Goal: Task Accomplishment & Management: Manage account settings

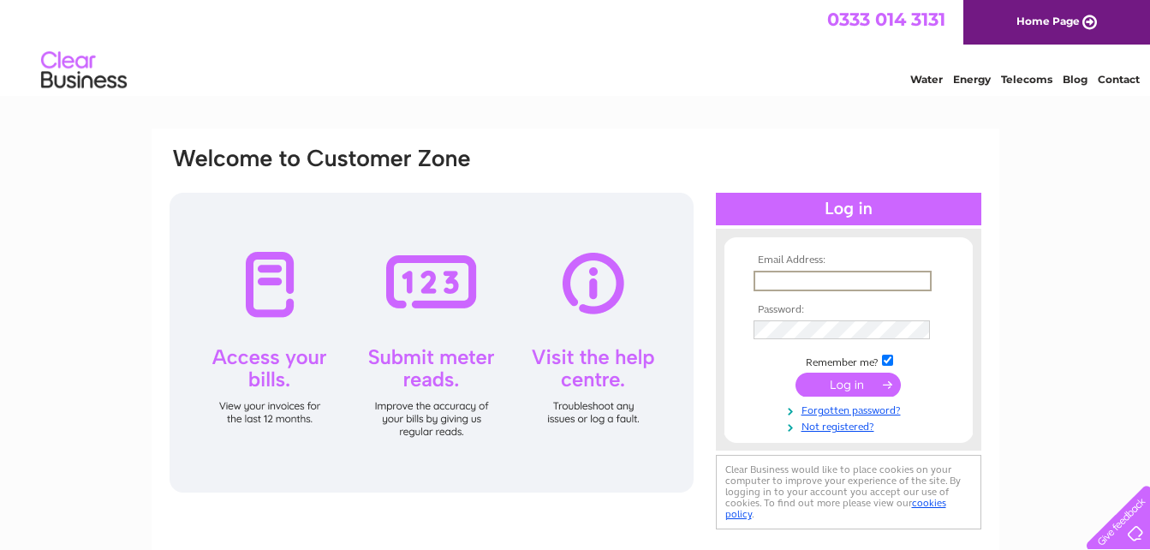
click at [889, 282] on input "text" at bounding box center [843, 281] width 178 height 21
type input "[EMAIL_ADDRESS][DOMAIN_NAME]"
click at [827, 409] on link "Forgotten password?" at bounding box center [851, 407] width 194 height 16
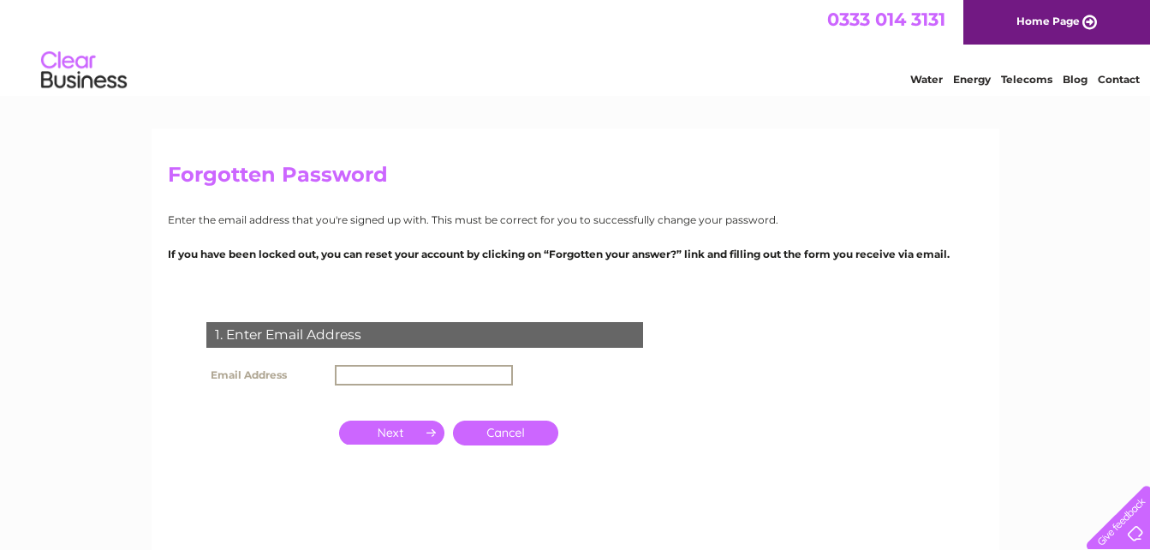
click at [466, 381] on input "text" at bounding box center [424, 375] width 178 height 21
type input "[EMAIL_ADDRESS][DOMAIN_NAME]"
click at [391, 440] on input "button" at bounding box center [391, 431] width 105 height 24
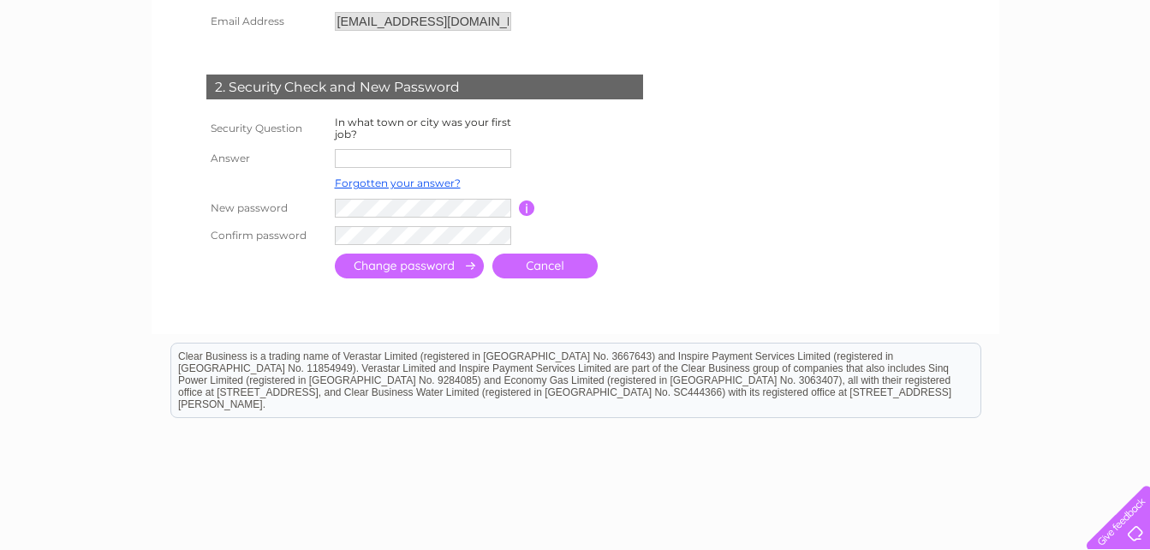
scroll to position [182, 0]
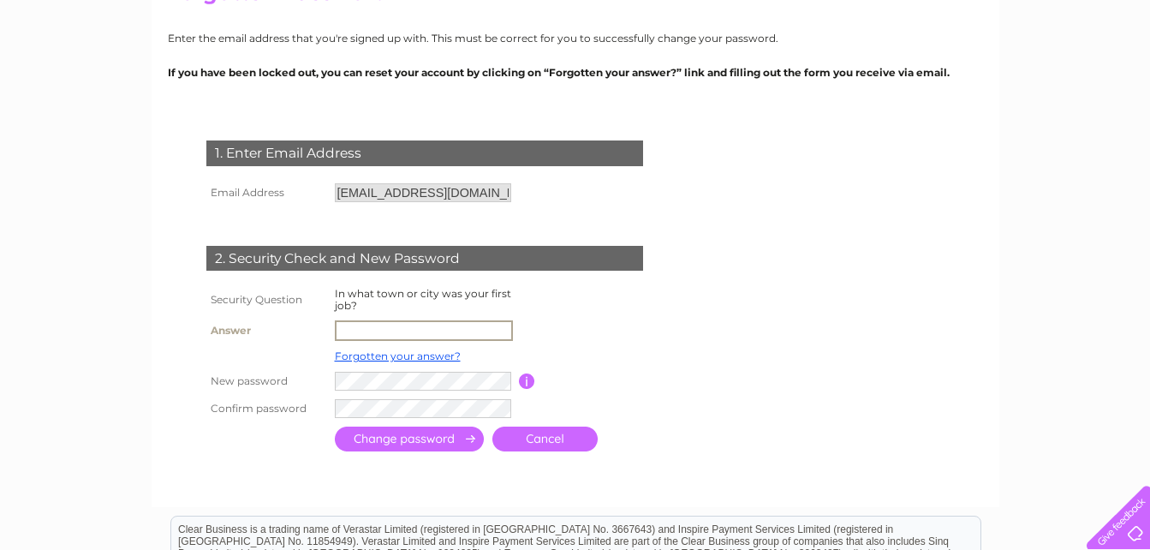
click at [408, 333] on input "text" at bounding box center [424, 330] width 178 height 21
type input "crewe"
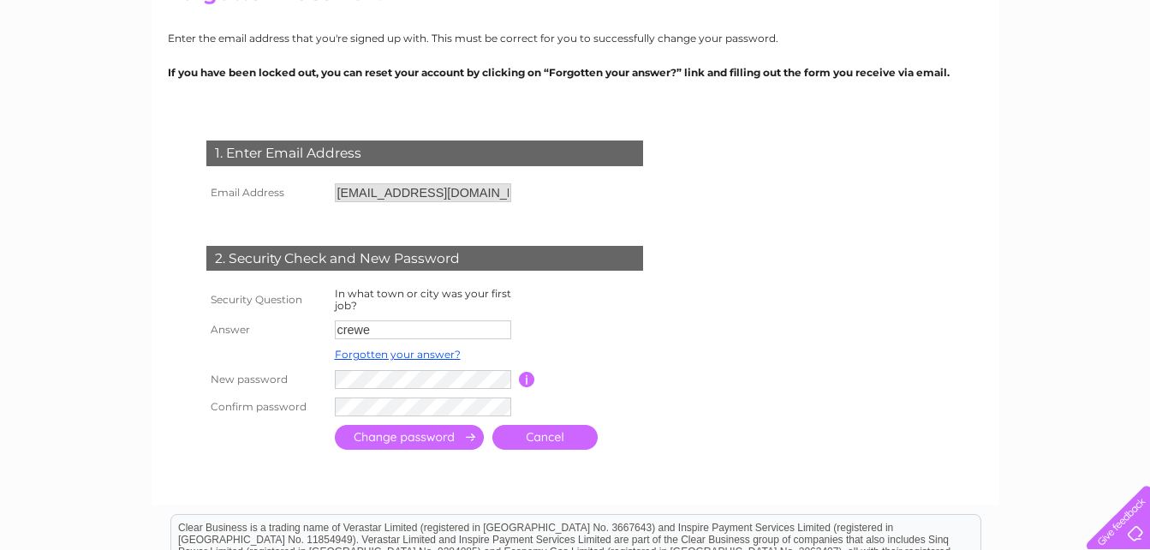
click at [407, 440] on input "submit" at bounding box center [409, 437] width 149 height 25
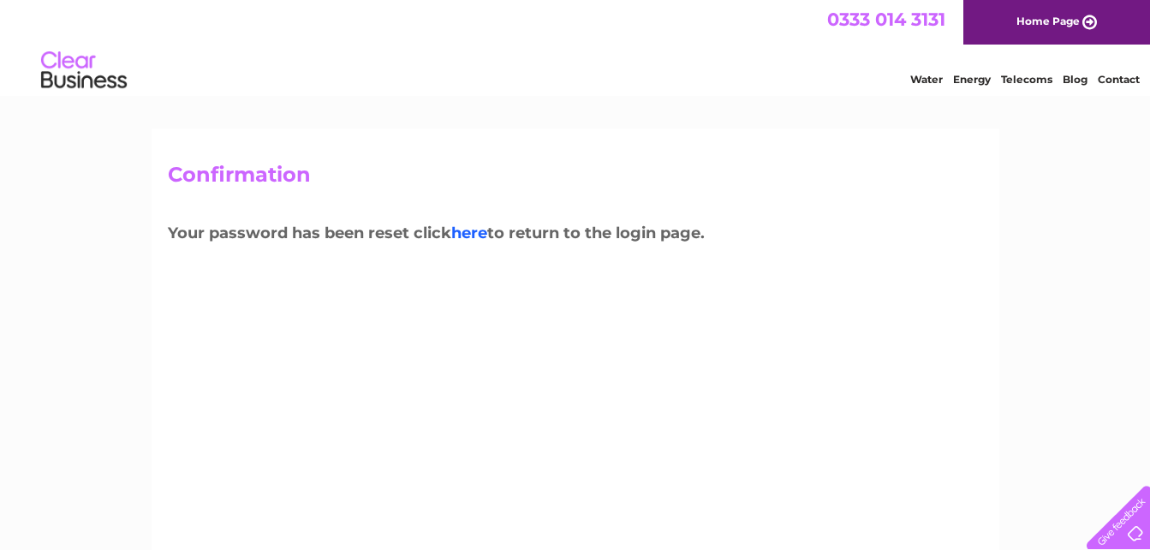
click at [478, 230] on link "here" at bounding box center [469, 233] width 36 height 19
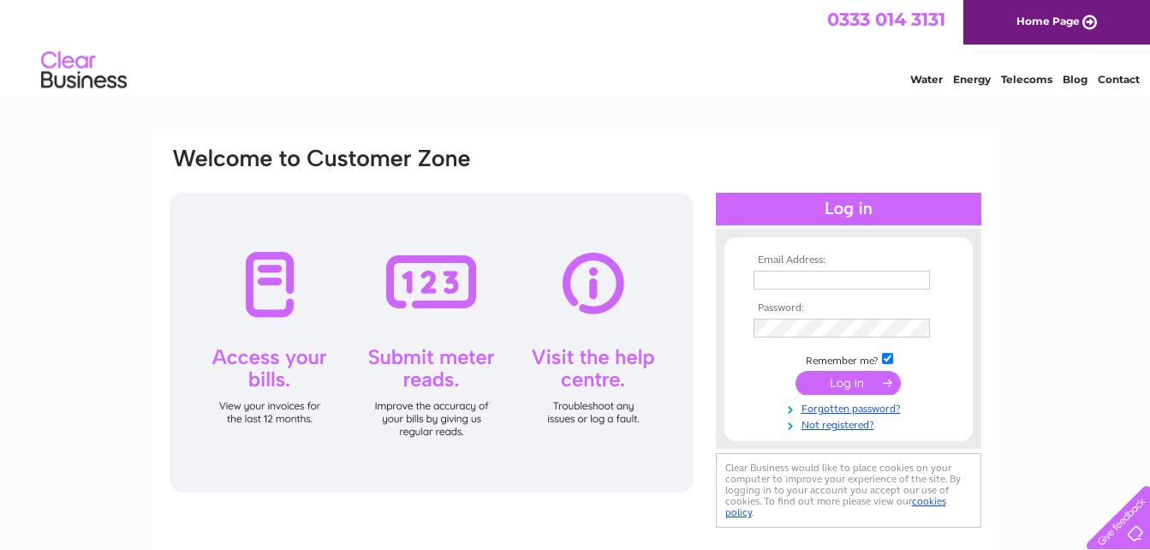
type input "matthewshuker88@gmail.com"
click at [832, 388] on input "submit" at bounding box center [848, 383] width 105 height 24
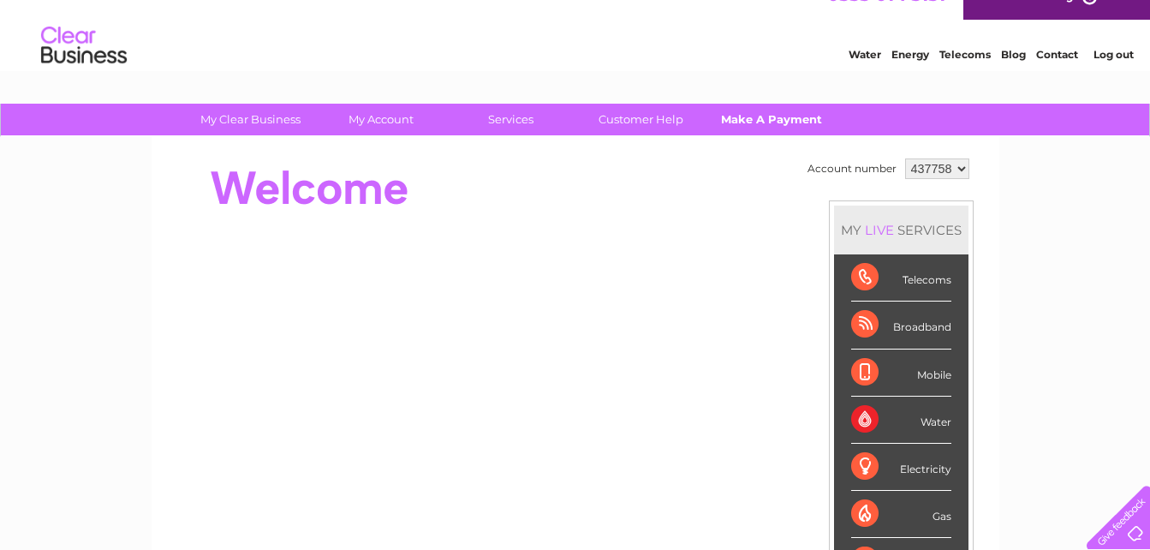
scroll to position [26, 0]
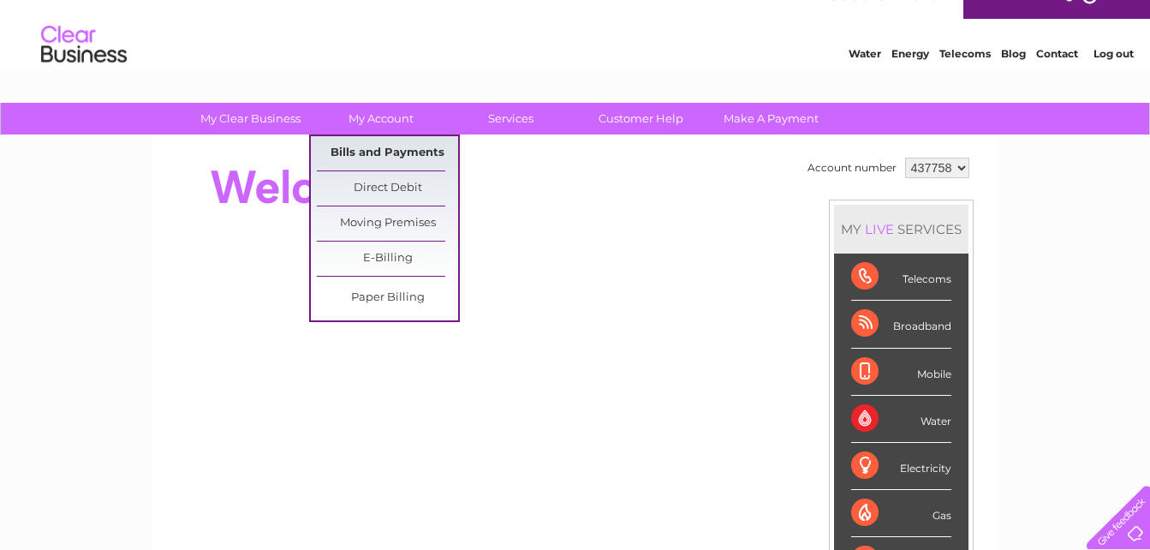
click at [379, 145] on link "Bills and Payments" at bounding box center [387, 153] width 141 height 34
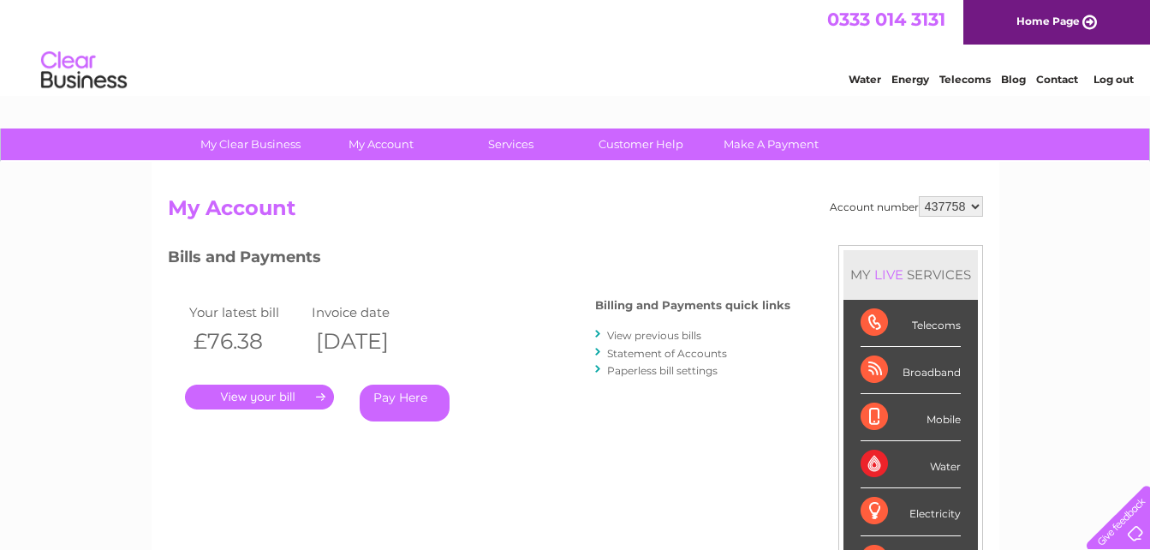
click at [300, 398] on link "." at bounding box center [259, 397] width 149 height 25
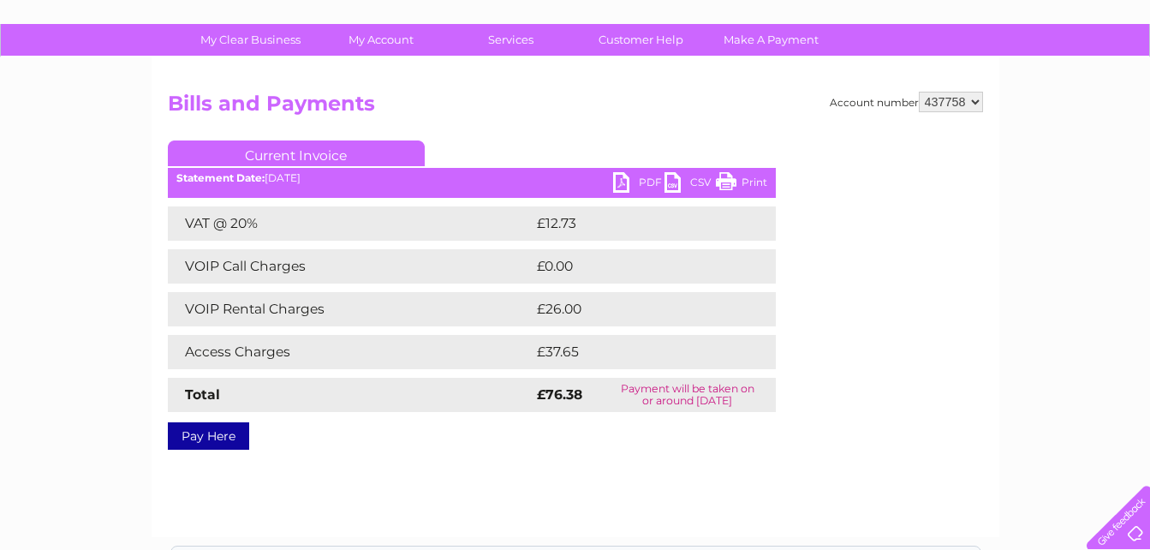
scroll to position [105, 0]
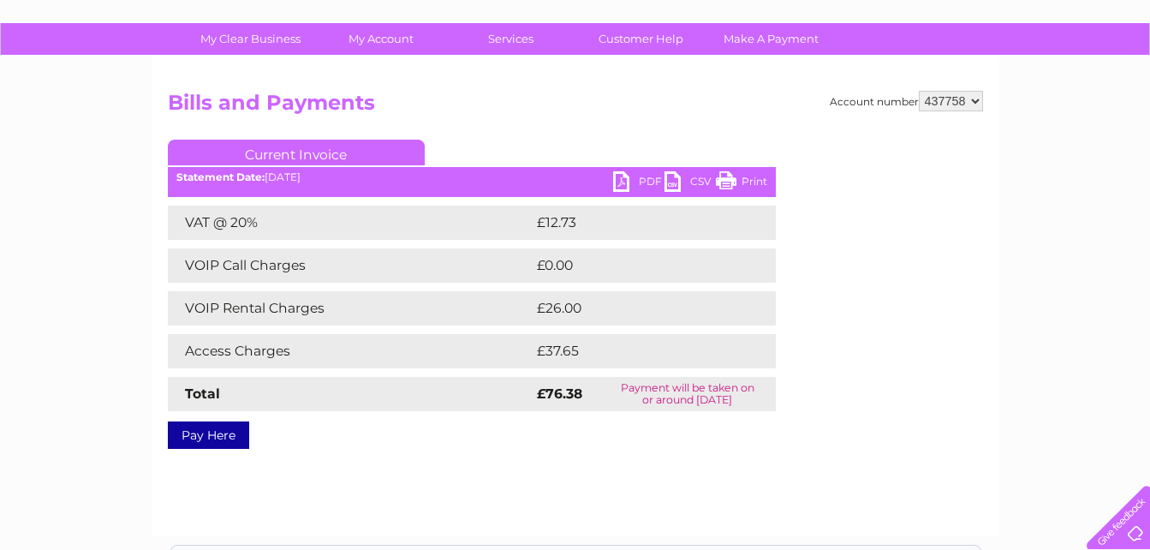
click at [635, 182] on link "PDF" at bounding box center [638, 183] width 51 height 25
click at [624, 182] on link "PDF" at bounding box center [638, 183] width 51 height 25
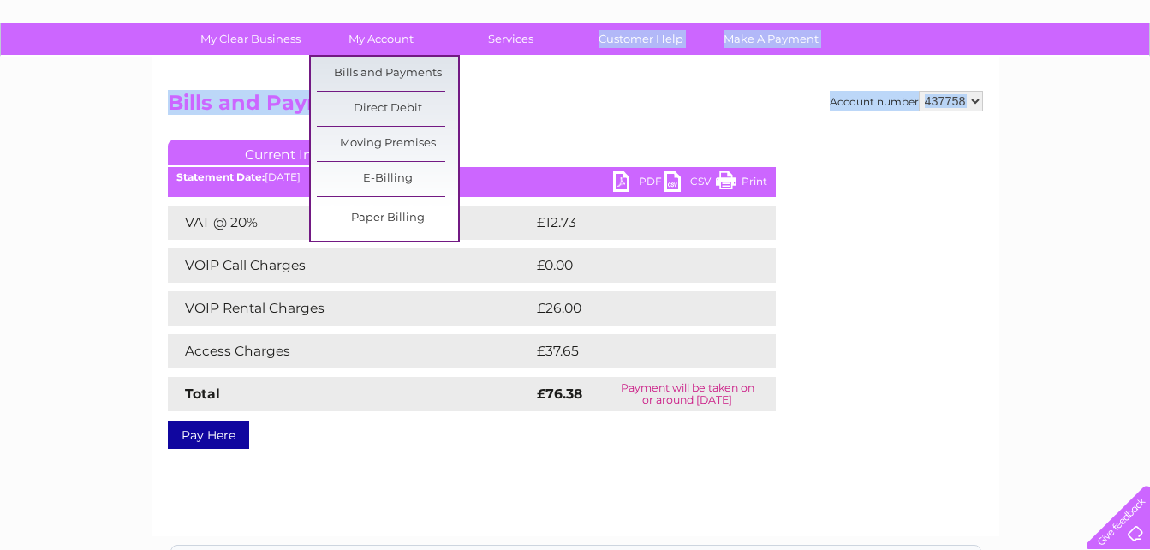
drag, startPoint x: 510, startPoint y: 99, endPoint x: 542, endPoint y: 93, distance: 33.1
click at [542, 93] on div "My Clear Business Login Details My Details My Preferences Link Account My Accou…" at bounding box center [575, 426] width 1150 height 806
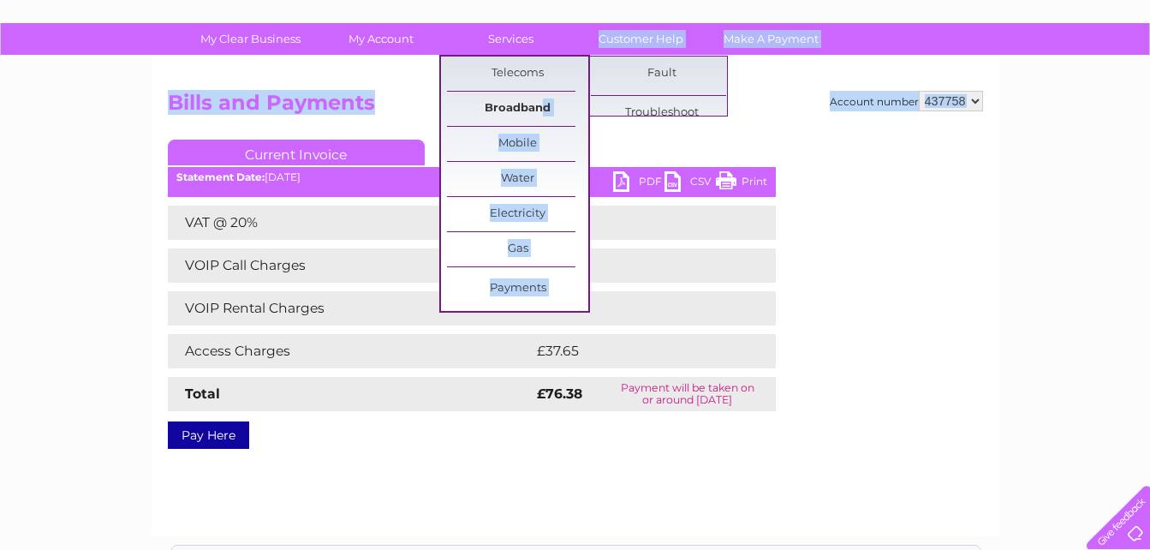
click at [542, 93] on link "Broadband" at bounding box center [517, 109] width 141 height 34
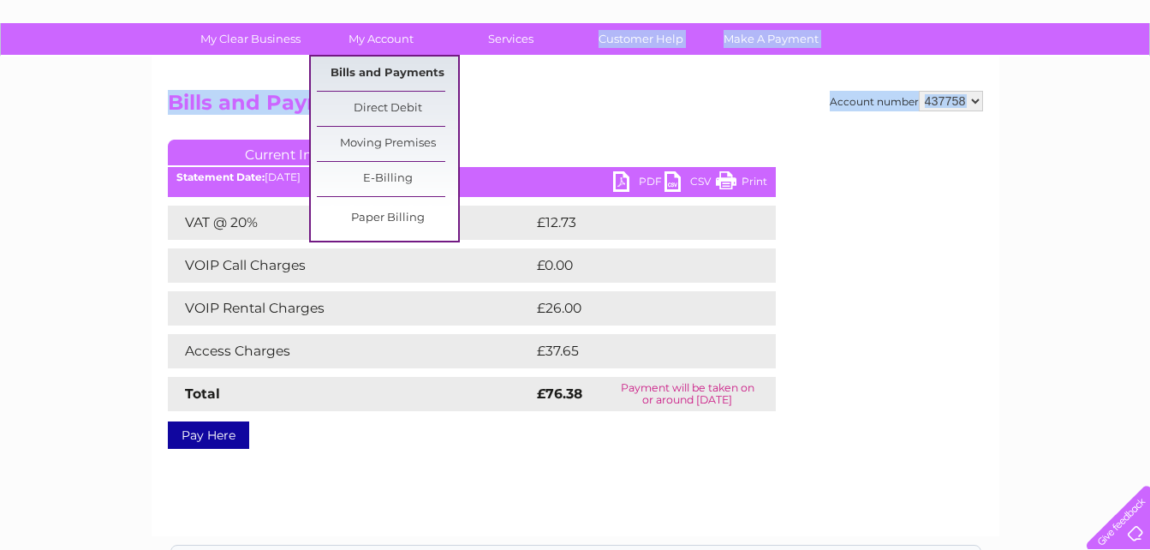
click at [400, 69] on link "Bills and Payments" at bounding box center [387, 74] width 141 height 34
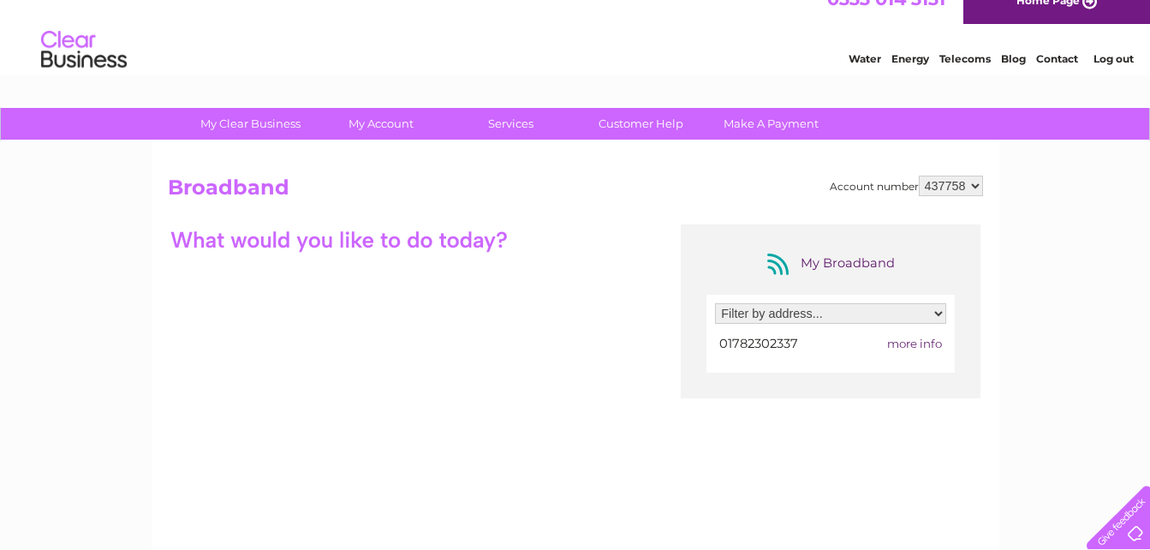
scroll to position [19, 0]
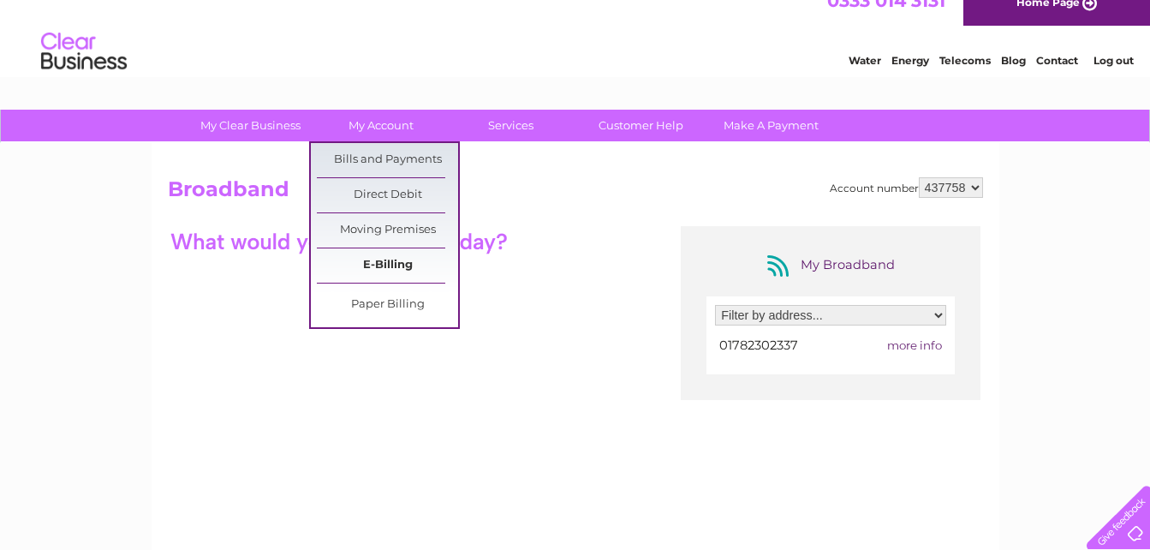
click at [385, 260] on link "E-Billing" at bounding box center [387, 265] width 141 height 34
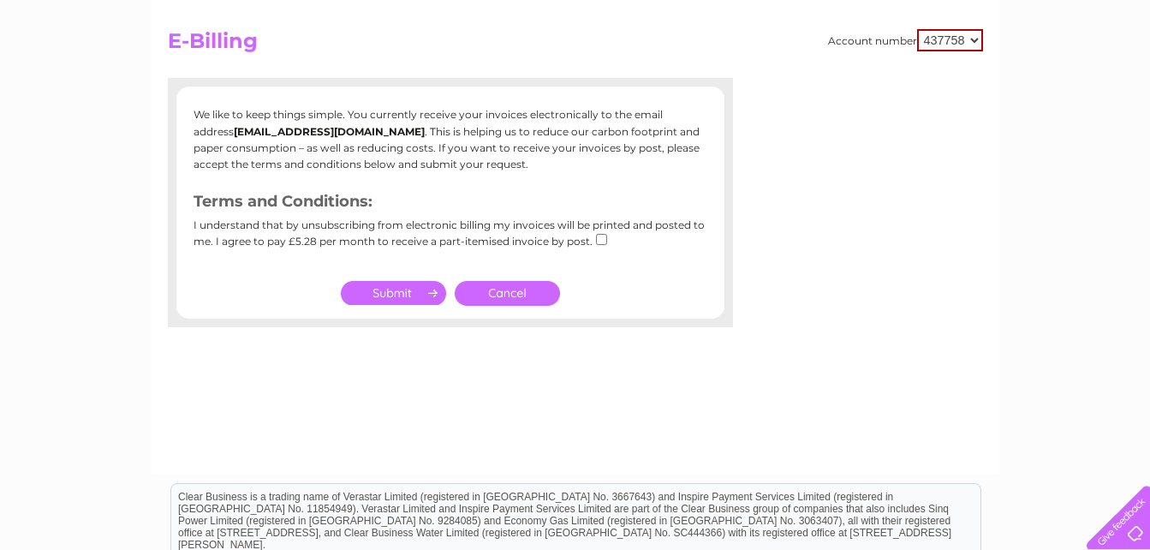
scroll to position [168, 0]
click at [383, 296] on input "submit" at bounding box center [393, 292] width 105 height 24
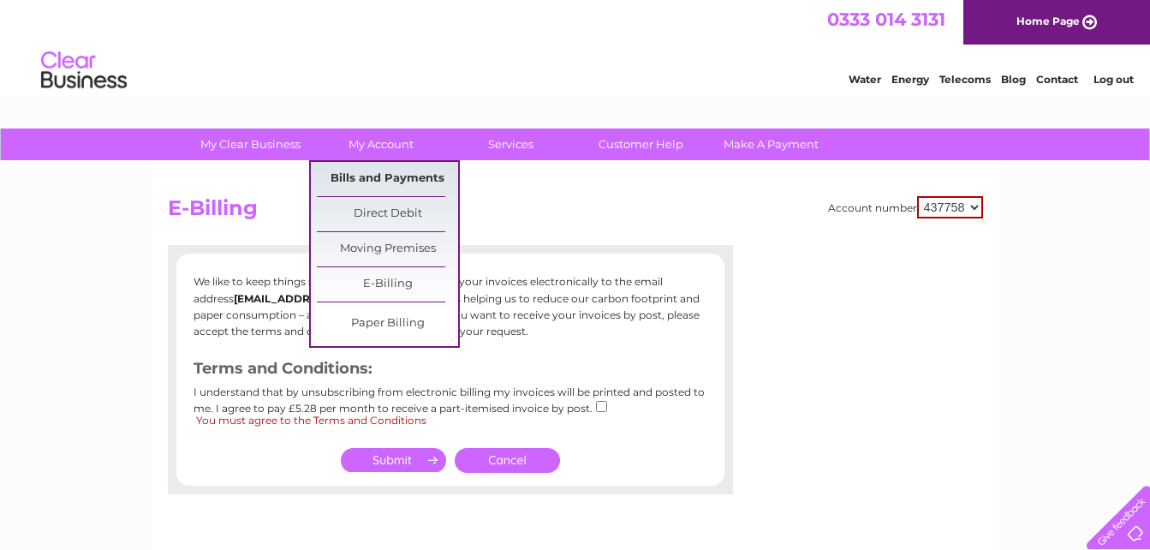
click at [382, 174] on link "Bills and Payments" at bounding box center [387, 179] width 141 height 34
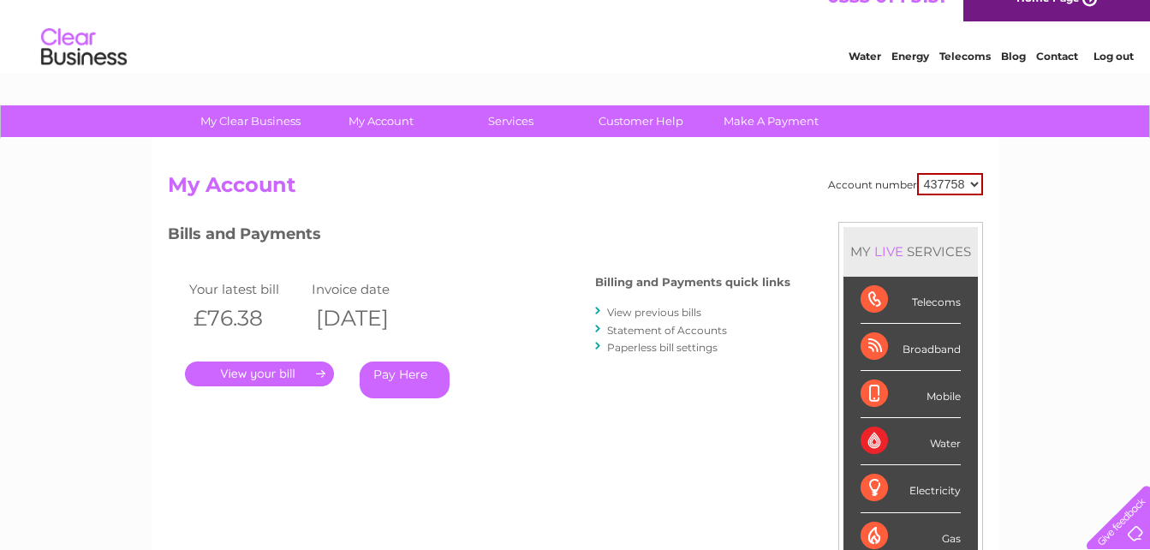
scroll to position [26, 0]
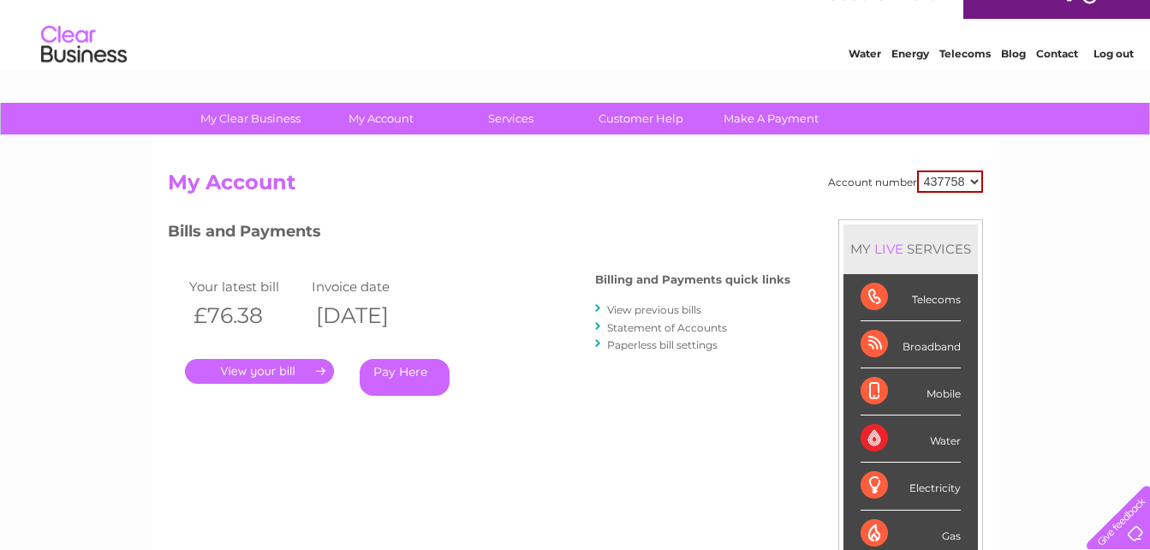
click at [679, 309] on link "View previous bills" at bounding box center [654, 309] width 94 height 13
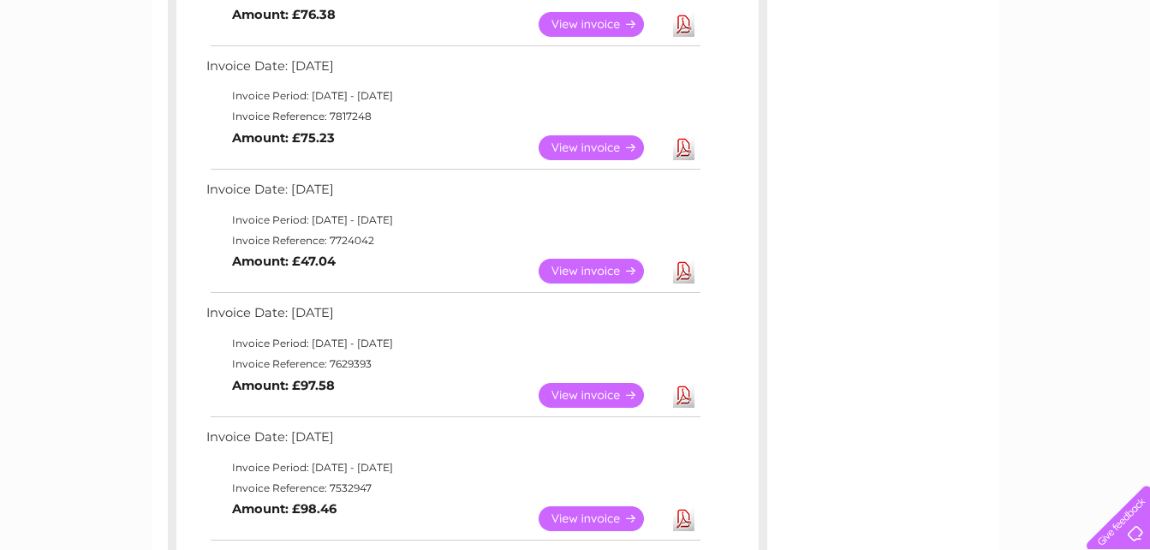
scroll to position [635, 0]
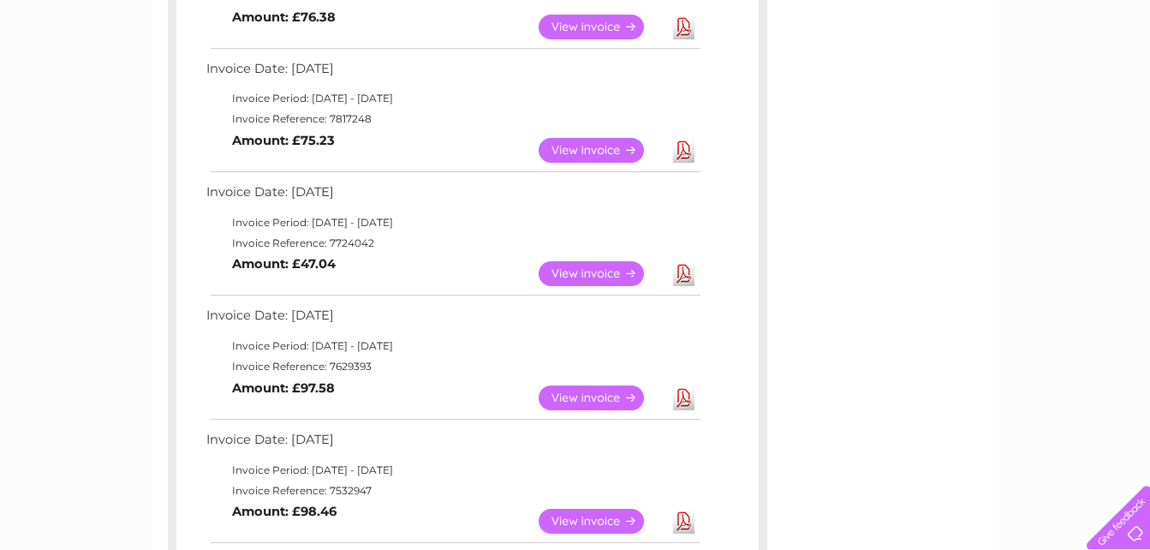
click at [680, 277] on link "Download" at bounding box center [683, 273] width 21 height 25
click at [692, 279] on link "Download" at bounding box center [683, 273] width 21 height 25
drag, startPoint x: 677, startPoint y: 271, endPoint x: 610, endPoint y: 277, distance: 67.0
click at [610, 277] on link "View" at bounding box center [602, 273] width 126 height 25
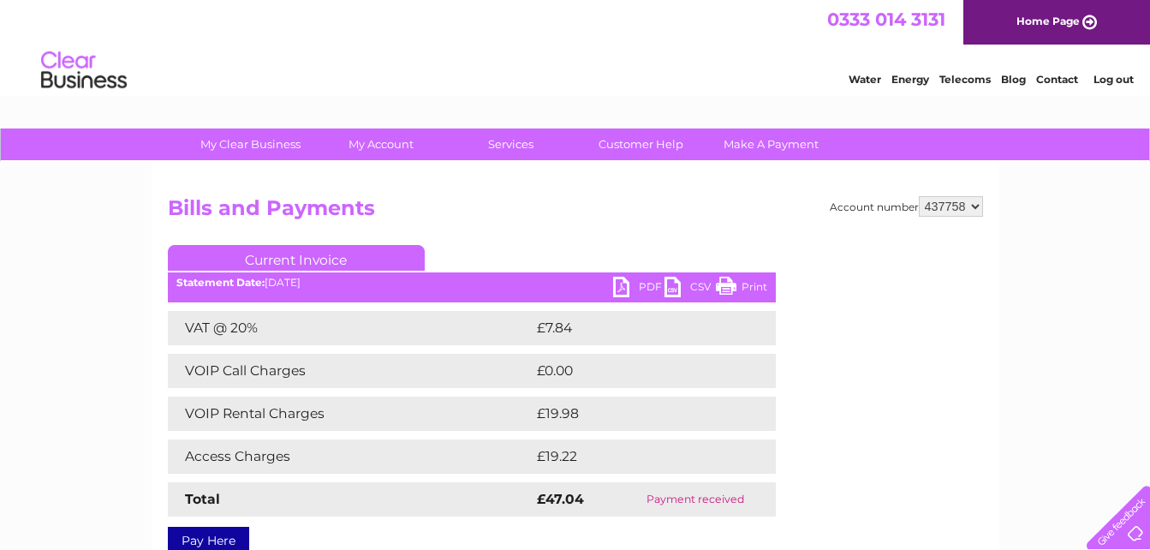
click at [623, 289] on link "PDF" at bounding box center [638, 289] width 51 height 25
click at [850, 50] on div "Water Energy Telecoms Blog Contact Log out" at bounding box center [575, 73] width 1150 height 56
click at [1138, 194] on div "My Clear Business Login Details My Details My Preferences Link Account My Accou…" at bounding box center [575, 531] width 1150 height 806
click at [624, 290] on link "PDF" at bounding box center [638, 289] width 51 height 25
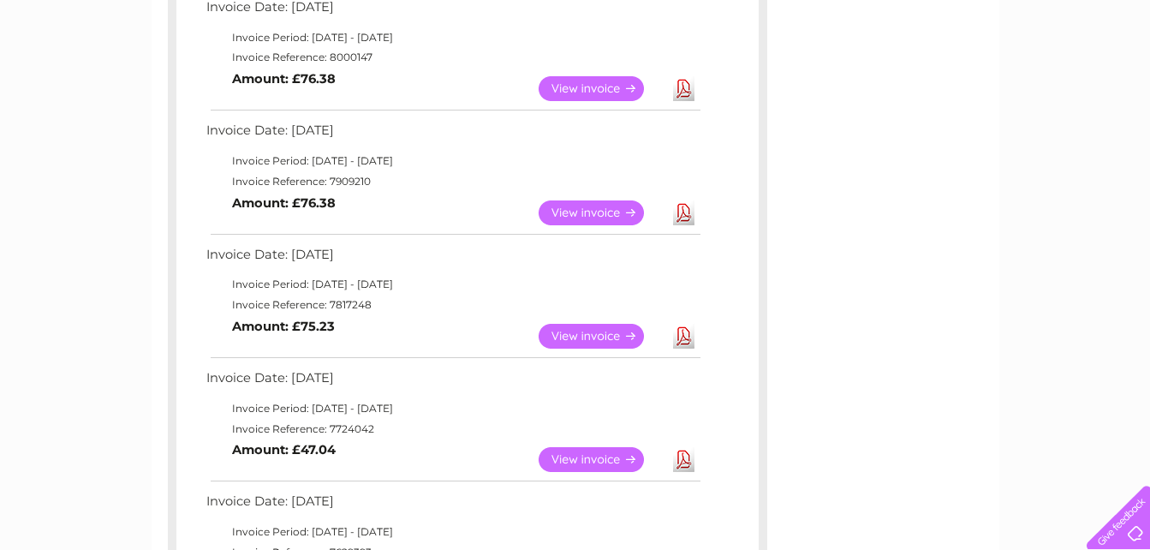
scroll to position [450, 0]
click at [688, 339] on link "Download" at bounding box center [683, 335] width 21 height 25
